Goal: Task Accomplishment & Management: Use online tool/utility

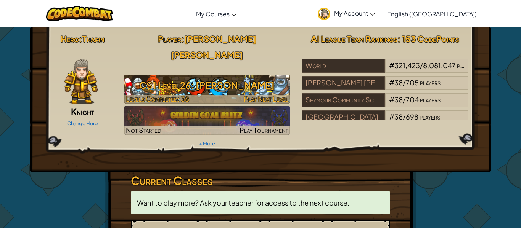
click at [232, 77] on h3 "CS1 Level 26: [PERSON_NAME]" at bounding box center [207, 85] width 167 height 17
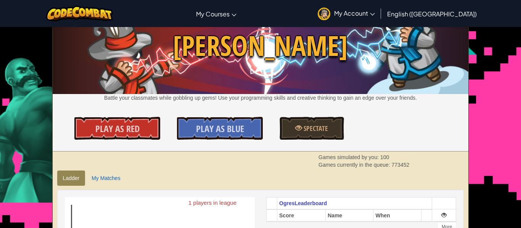
scroll to position [35, 0]
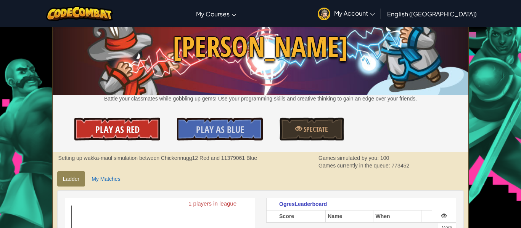
click at [145, 130] on link "Play As Red" at bounding box center [116, 129] width 85 height 23
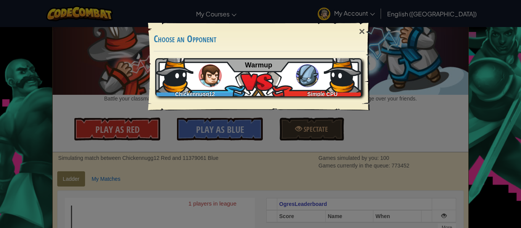
click at [210, 78] on img at bounding box center [210, 75] width 23 height 23
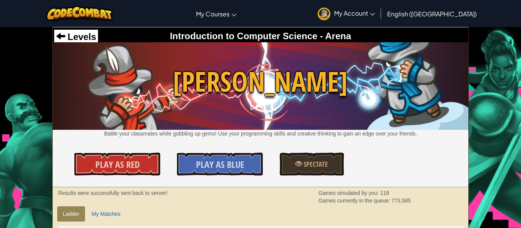
click at [161, 83] on div "Wakka Maul Battle your classmates while gobbling up gems! Use your programming …" at bounding box center [261, 92] width 416 height 92
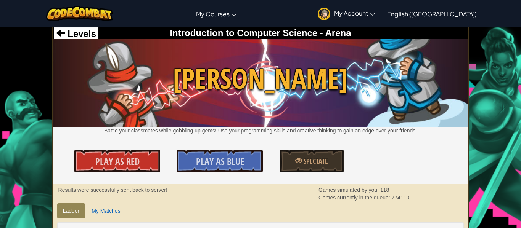
scroll to position [4, 0]
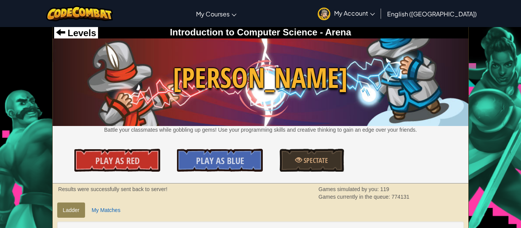
click at [101, 80] on span "[PERSON_NAME]" at bounding box center [261, 77] width 416 height 39
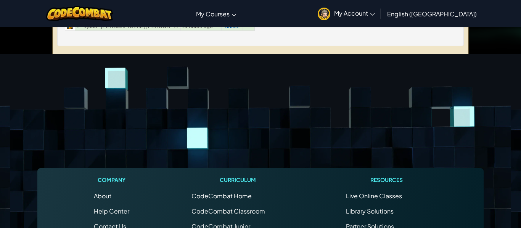
scroll to position [103, 0]
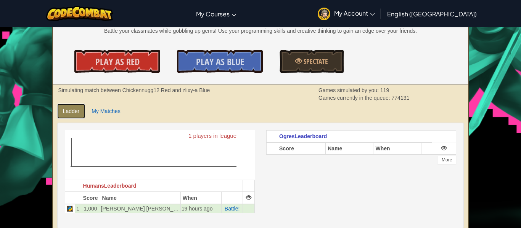
click at [71, 113] on link "Ladder" at bounding box center [71, 111] width 28 height 15
click at [198, 60] on span "Play As Blue" at bounding box center [220, 62] width 48 height 12
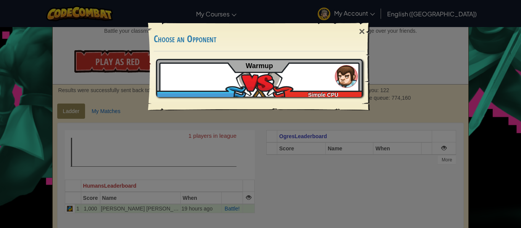
click at [198, 60] on div "Chickennugg12 Simple CPU Warmup" at bounding box center [259, 78] width 207 height 38
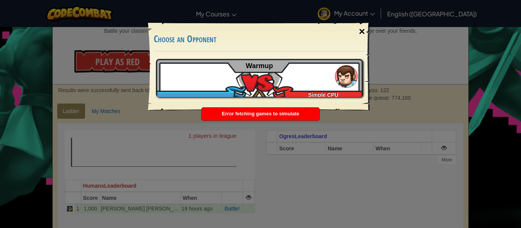
click at [363, 29] on div "×" at bounding box center [362, 32] width 18 height 22
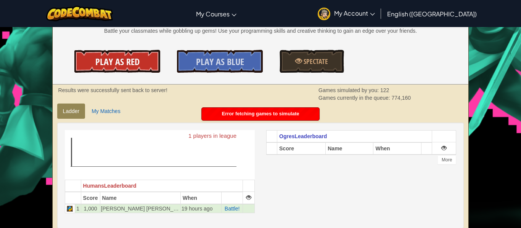
click at [141, 66] on link "Play As Red" at bounding box center [116, 61] width 85 height 23
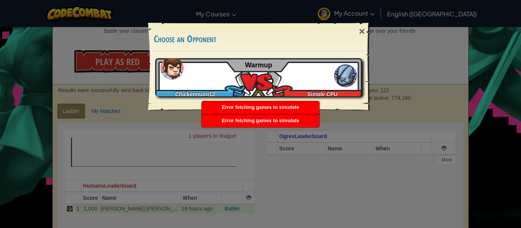
click at [227, 89] on div "Chickennugg12" at bounding box center [196, 93] width 83 height 8
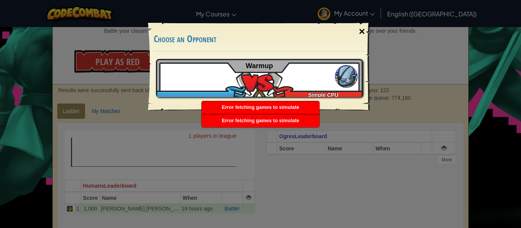
click at [361, 29] on div "×" at bounding box center [362, 32] width 18 height 22
